Goal: Task Accomplishment & Management: Use online tool/utility

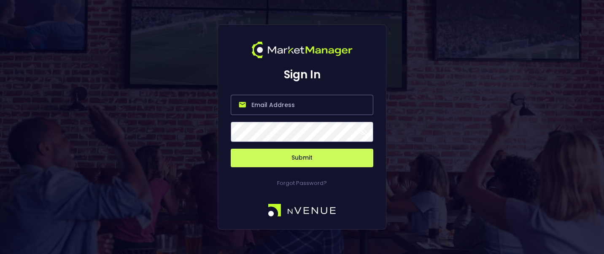
type input "jerry@nvenue.com"
click at [285, 158] on button "Submit" at bounding box center [302, 158] width 143 height 19
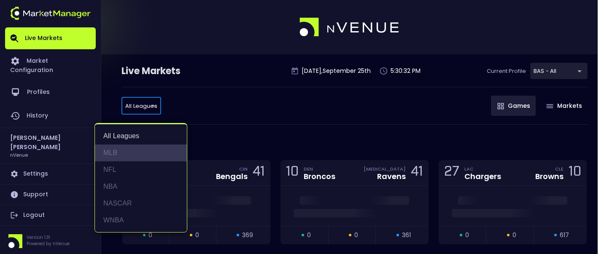
click at [131, 152] on li "MLB" at bounding box center [141, 153] width 92 height 17
type input "MLB"
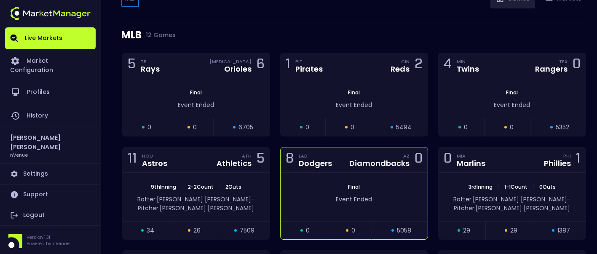
scroll to position [81, 0]
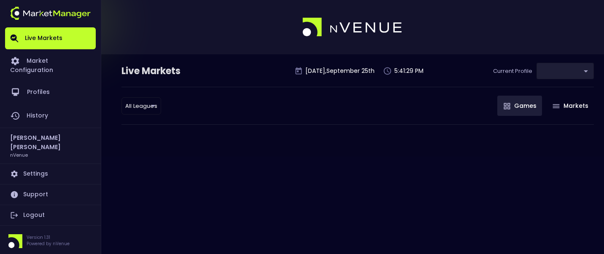
type input "0d810fa5-e353-4d9c-b11d-31f095cae871"
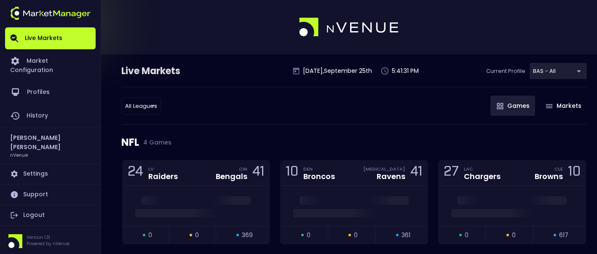
scroll to position [42, 0]
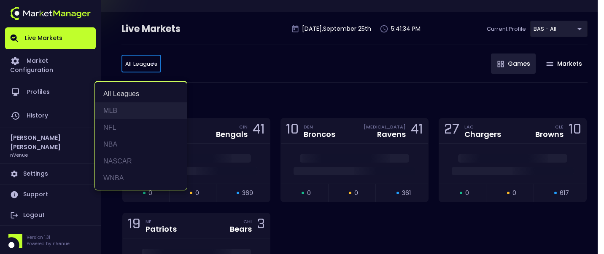
click at [131, 113] on li "MLB" at bounding box center [141, 110] width 92 height 17
type input "MLB"
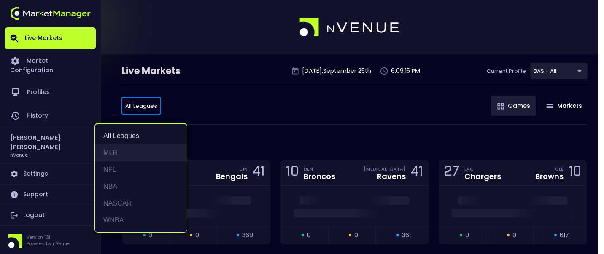
click at [121, 153] on li "MLB" at bounding box center [141, 153] width 92 height 17
type input "MLB"
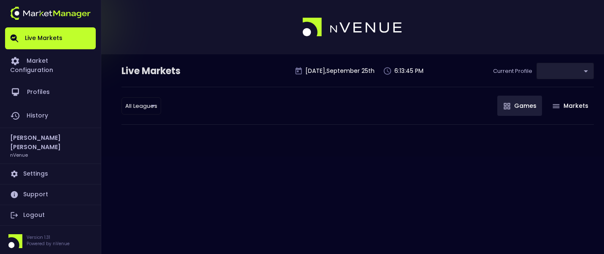
type input "0d810fa5-e353-4d9c-b11d-31f095cae871"
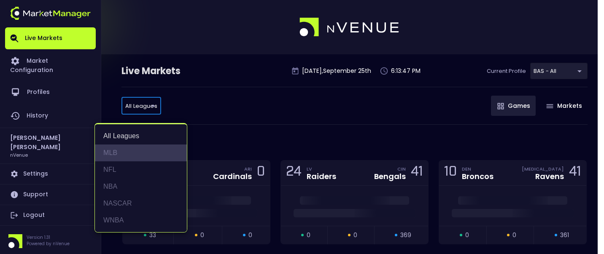
click at [124, 152] on li "MLB" at bounding box center [141, 153] width 92 height 17
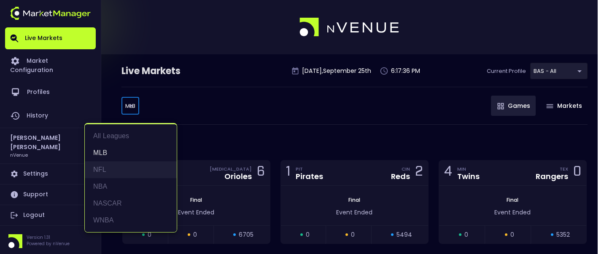
click at [99, 173] on li "NFL" at bounding box center [131, 169] width 92 height 17
type input "NFL"
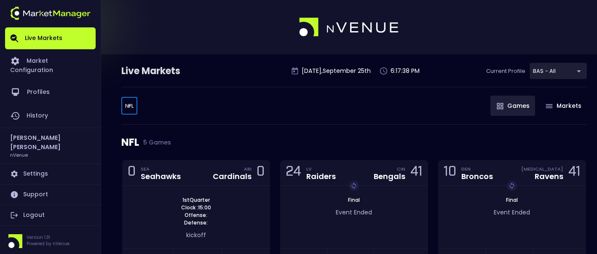
click at [302, 101] on div "NFL NFL ​ Games Markets" at bounding box center [354, 106] width 466 height 38
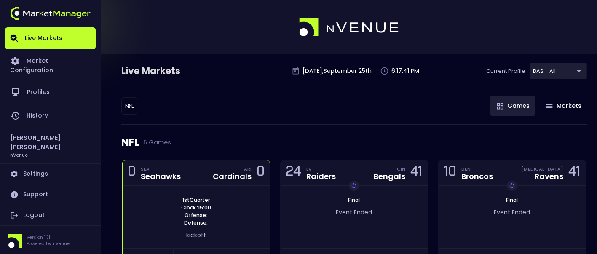
click at [192, 182] on div "0 SEA Seahawks ARI Cardinals 0" at bounding box center [196, 173] width 147 height 25
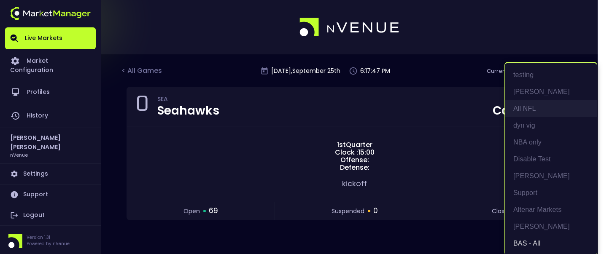
click at [526, 110] on li "All NFL" at bounding box center [551, 108] width 92 height 17
type input "9d8bad92-567c-44a6-ba12-e9bc101fa057"
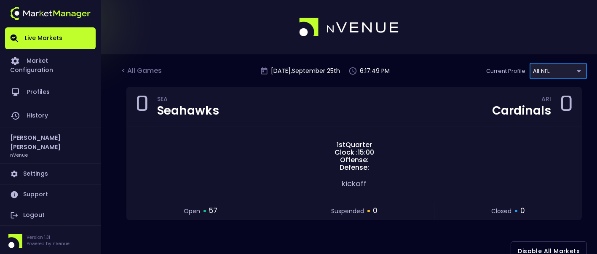
click at [214, 70] on div "< All Games Thursday , September 25 th 6:17:49 PM Current Profile All NFL 9d8ba…" at bounding box center [354, 75] width 466 height 24
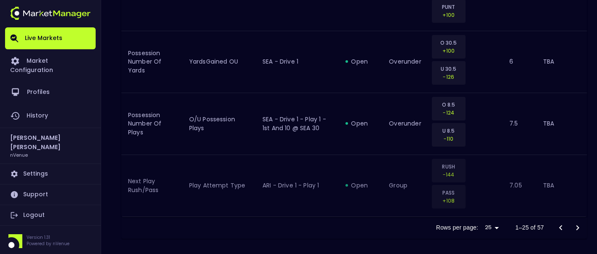
scroll to position [1772, 0]
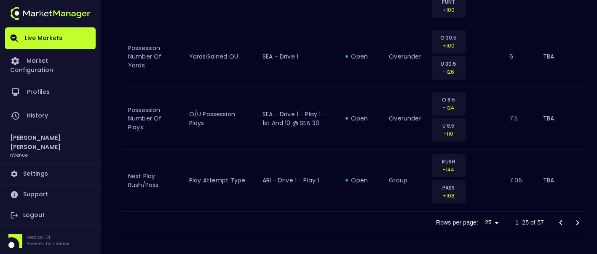
click at [577, 221] on icon "Go to next page" at bounding box center [578, 222] width 3 height 5
